Goal: Task Accomplishment & Management: Manage account settings

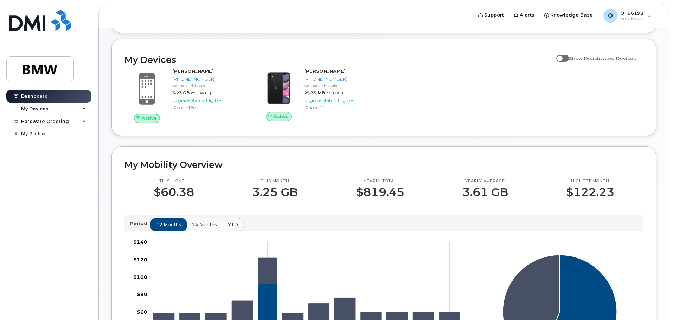
scroll to position [70, 0]
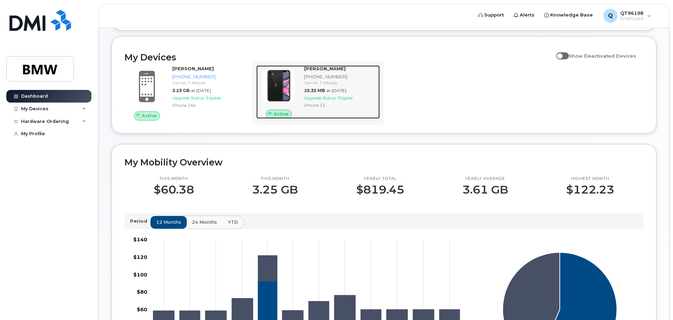
click at [290, 91] on img at bounding box center [279, 86] width 34 height 34
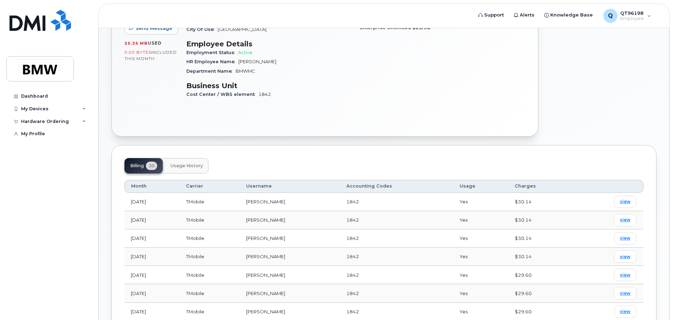
scroll to position [176, 0]
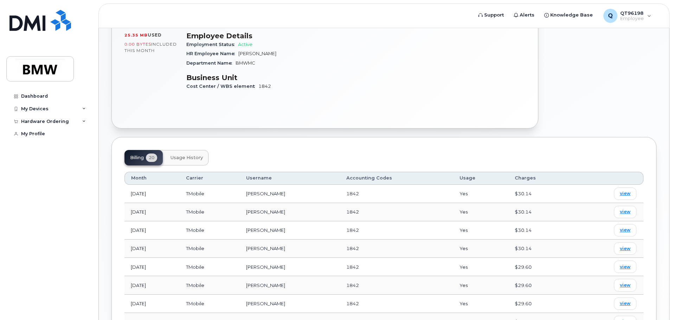
click at [191, 155] on span "Usage History" at bounding box center [186, 158] width 32 height 6
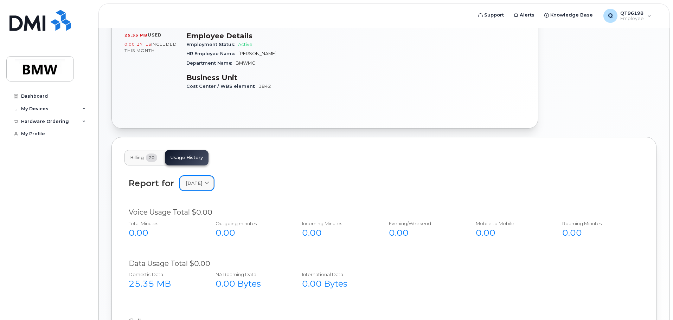
click at [210, 180] on span at bounding box center [207, 183] width 7 height 7
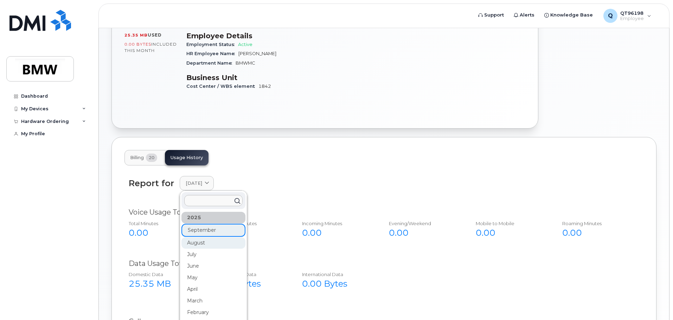
click at [216, 237] on div "August" at bounding box center [213, 243] width 64 height 12
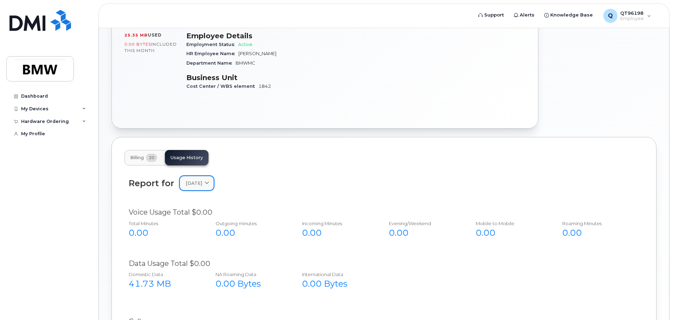
click at [210, 180] on span at bounding box center [207, 183] width 7 height 7
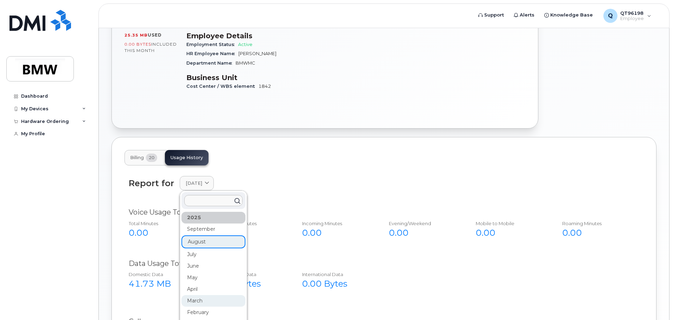
click at [200, 295] on div "March" at bounding box center [213, 301] width 64 height 12
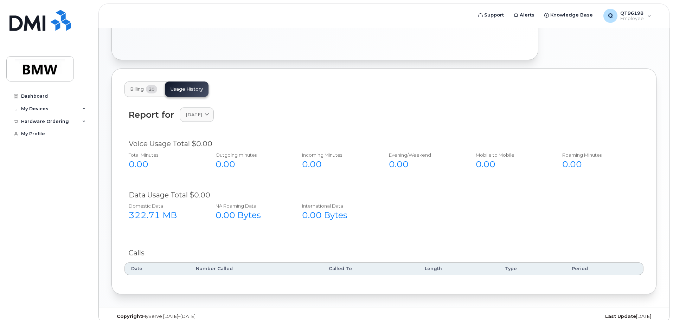
scroll to position [247, 0]
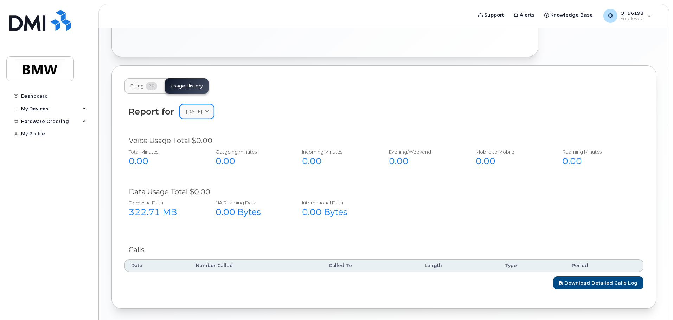
click at [202, 108] on span "March 2025" at bounding box center [194, 111] width 17 height 7
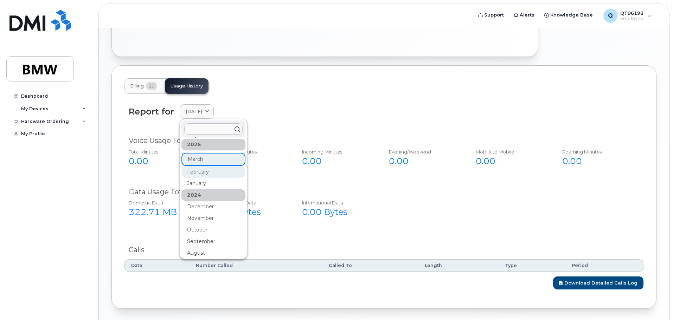
scroll to position [70, 0]
click at [201, 200] on div "December" at bounding box center [213, 206] width 64 height 12
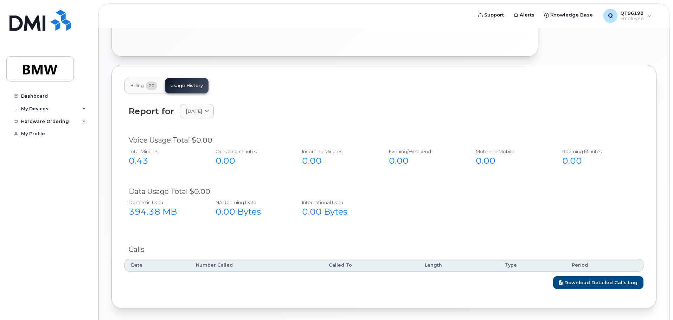
scroll to position [265, 0]
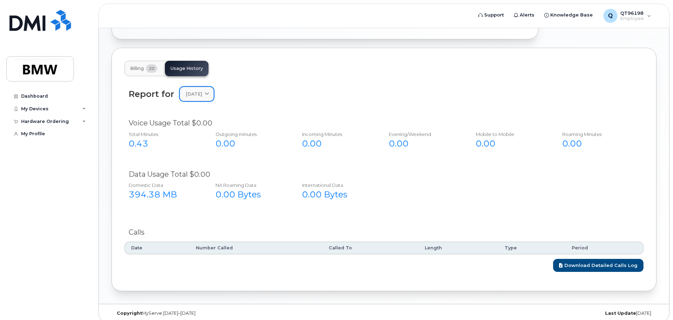
click at [210, 91] on span at bounding box center [207, 94] width 7 height 7
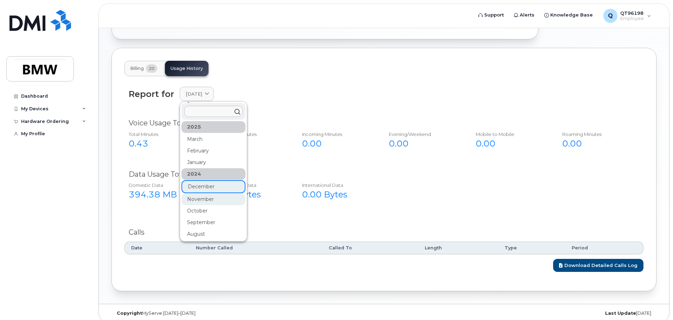
click at [207, 194] on div "November" at bounding box center [213, 200] width 64 height 12
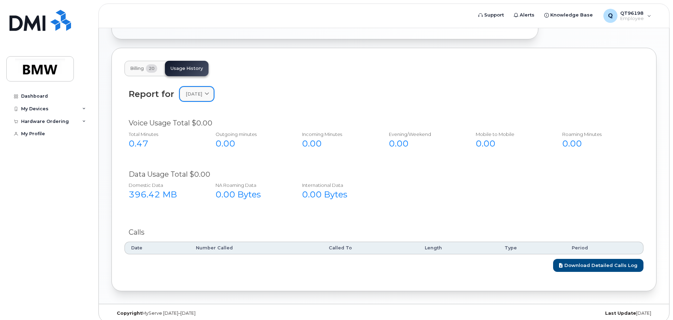
click at [202, 91] on span "November 2024" at bounding box center [194, 94] width 17 height 7
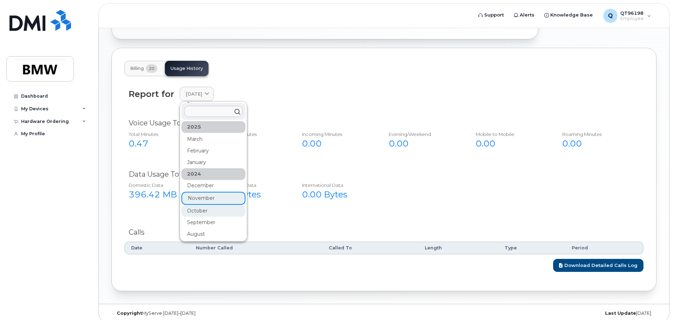
click at [207, 207] on div "October" at bounding box center [213, 211] width 64 height 12
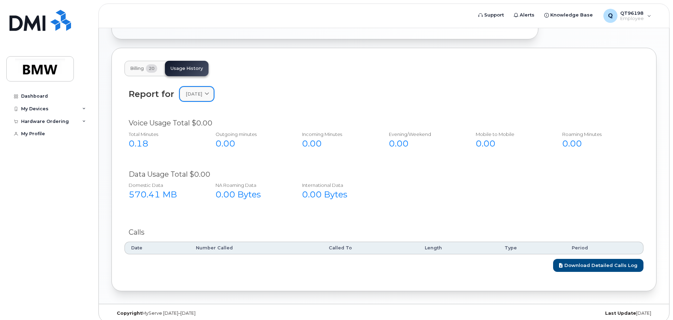
click at [202, 91] on span "October 2024" at bounding box center [194, 94] width 17 height 7
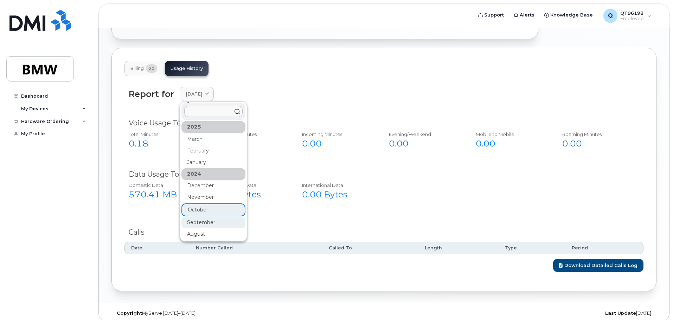
click at [207, 217] on div "September" at bounding box center [213, 223] width 64 height 12
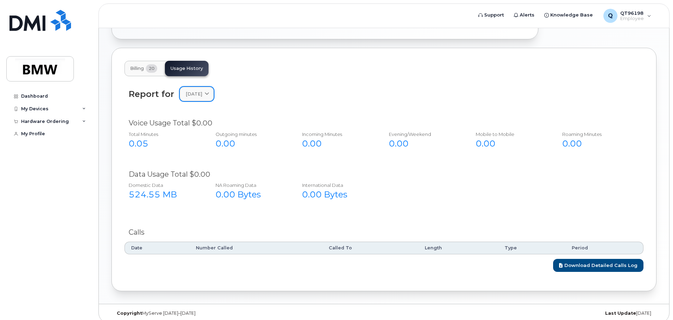
click at [202, 91] on span "September 2024" at bounding box center [194, 94] width 17 height 7
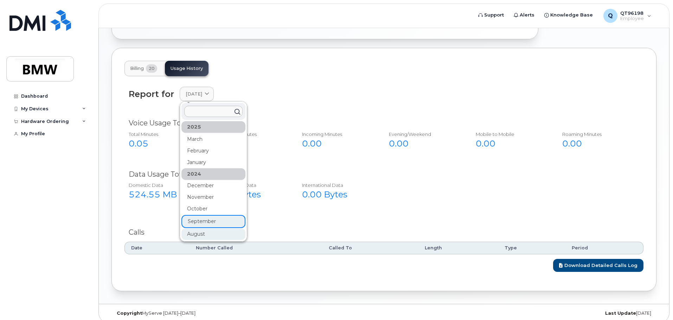
click at [212, 230] on div "August" at bounding box center [213, 234] width 64 height 12
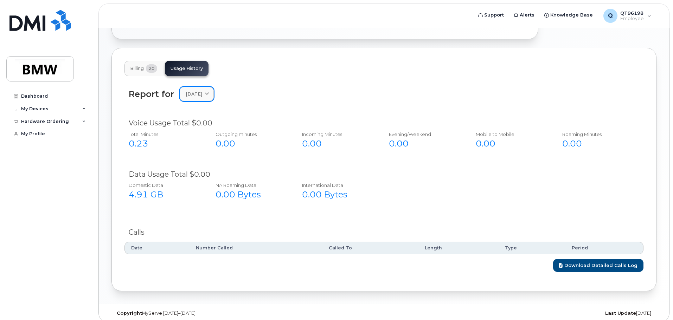
click at [202, 91] on span "August 2024" at bounding box center [194, 94] width 17 height 7
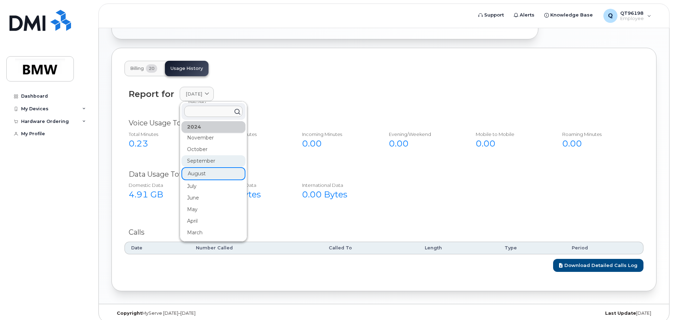
scroll to position [141, 0]
click at [200, 207] on div "April" at bounding box center [213, 211] width 64 height 12
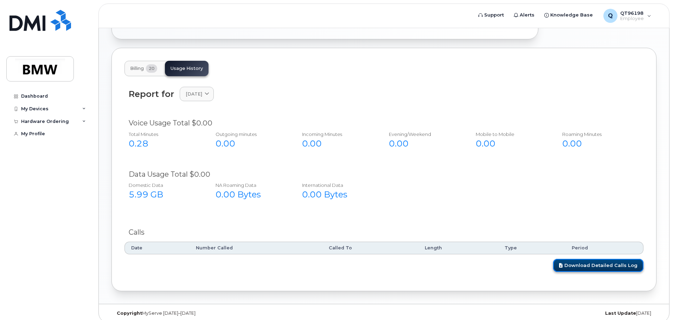
click at [586, 261] on link "Download Detailed Calls Log" at bounding box center [598, 265] width 90 height 13
click at [154, 64] on span "20" at bounding box center [151, 68] width 11 height 8
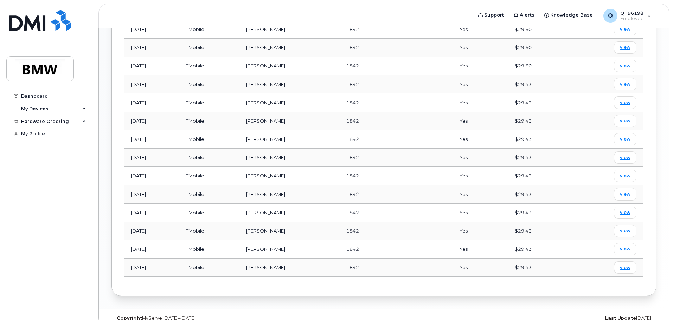
scroll to position [455, 0]
